Goal: Task Accomplishment & Management: Manage account settings

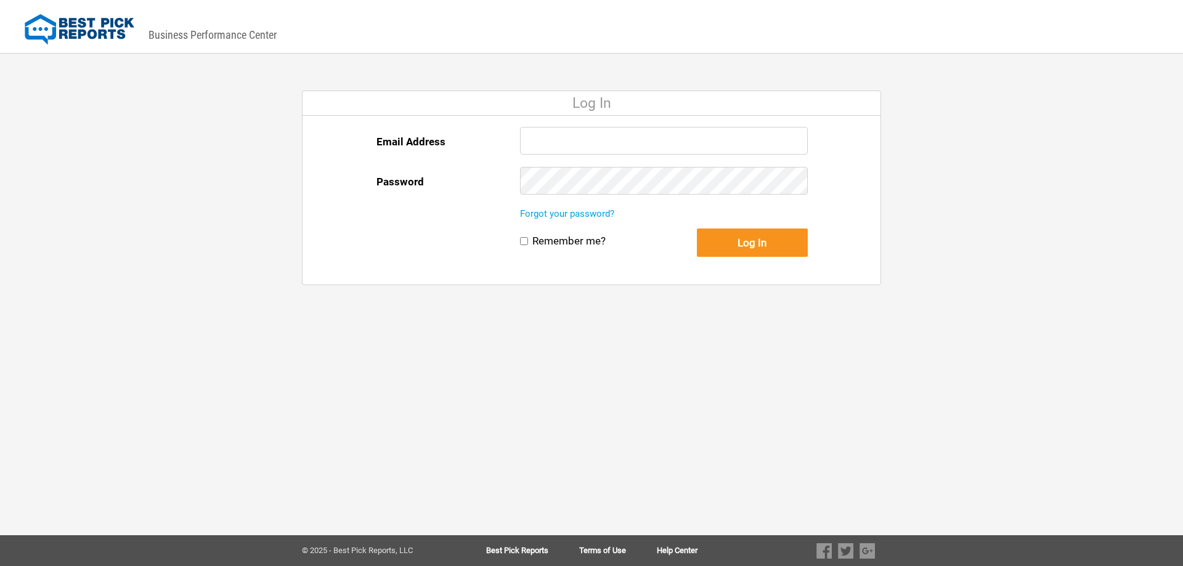
type input "contractoradmin@bestpickreports.com"
click at [752, 240] on button "Log In" at bounding box center [752, 243] width 111 height 28
